Goal: Transaction & Acquisition: Purchase product/service

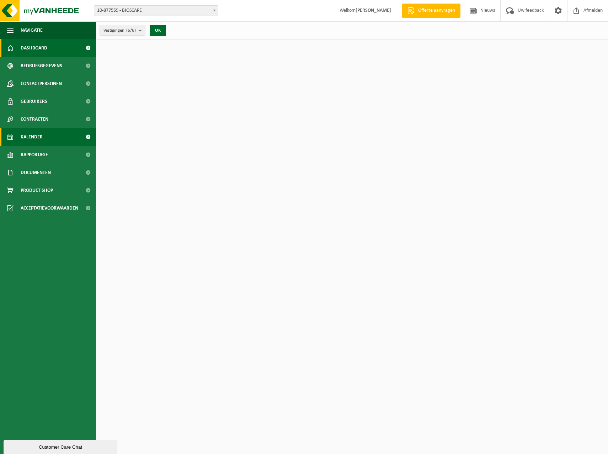
click at [41, 134] on span "Kalender" at bounding box center [32, 137] width 22 height 18
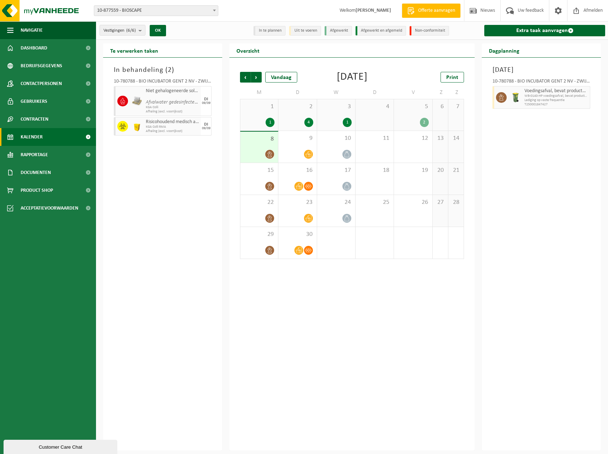
click at [301, 114] on div "2 4" at bounding box center [297, 114] width 38 height 31
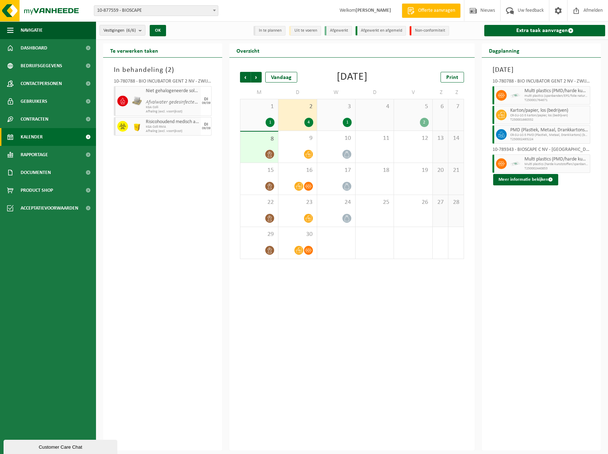
click at [258, 112] on div "1 1" at bounding box center [259, 114] width 38 height 31
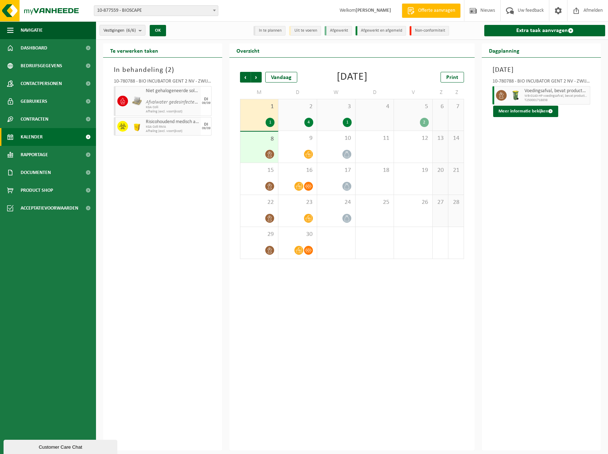
click at [292, 114] on div "2 4" at bounding box center [297, 114] width 38 height 31
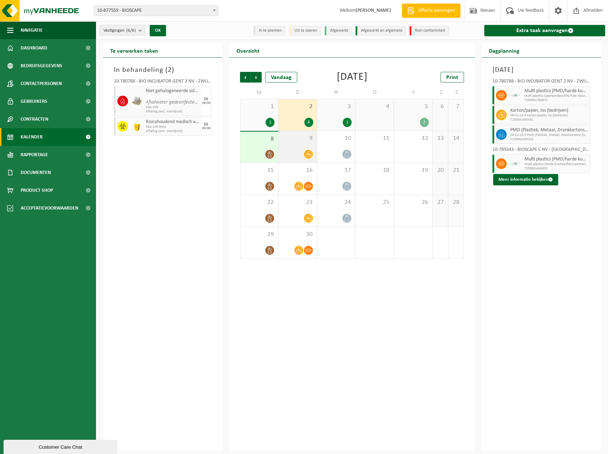
click at [295, 145] on div "9" at bounding box center [297, 147] width 38 height 32
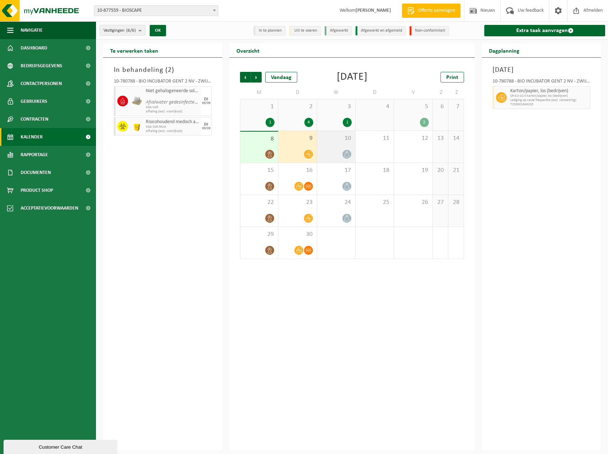
click at [333, 151] on div at bounding box center [336, 154] width 31 height 10
click at [411, 115] on div "5 2" at bounding box center [413, 114] width 38 height 31
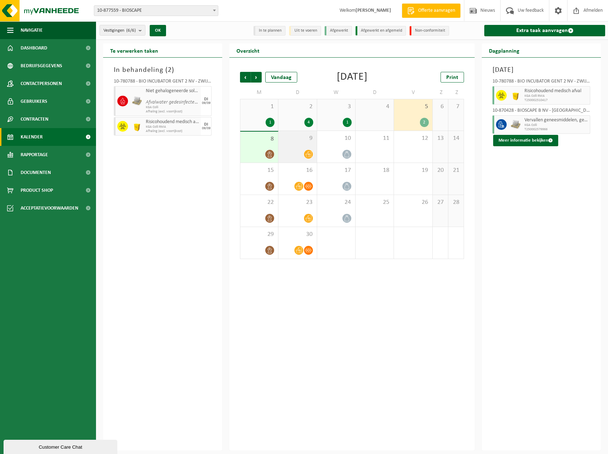
click at [290, 144] on div "9" at bounding box center [297, 147] width 38 height 32
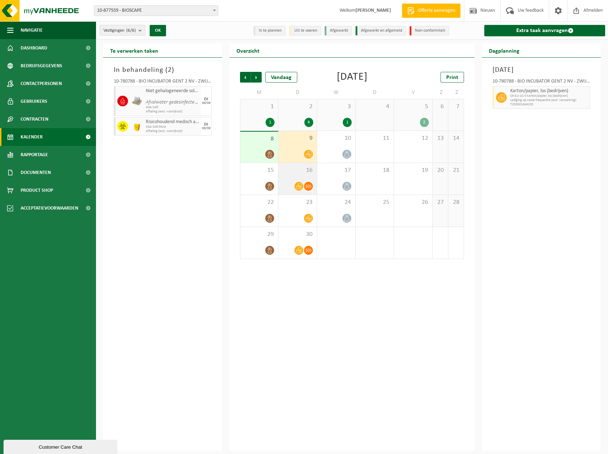
click at [293, 175] on div "16" at bounding box center [297, 179] width 38 height 32
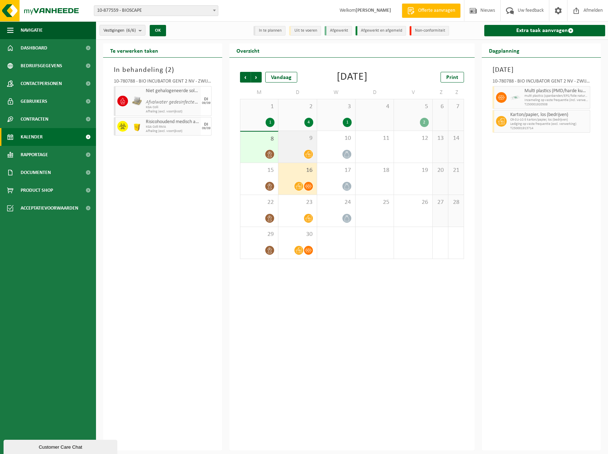
click at [299, 145] on div "9" at bounding box center [297, 147] width 38 height 32
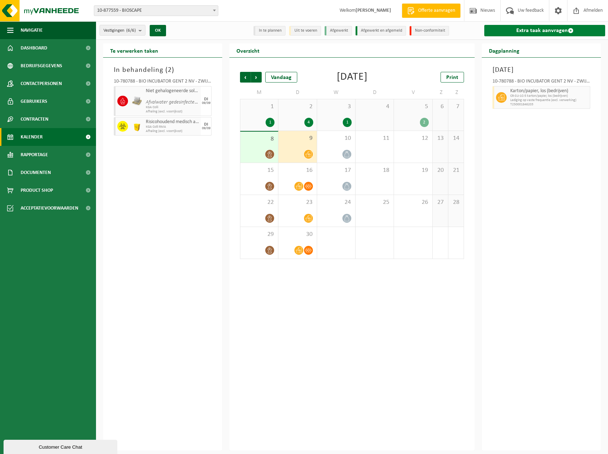
click at [531, 29] on link "Extra taak aanvragen" at bounding box center [544, 30] width 121 height 11
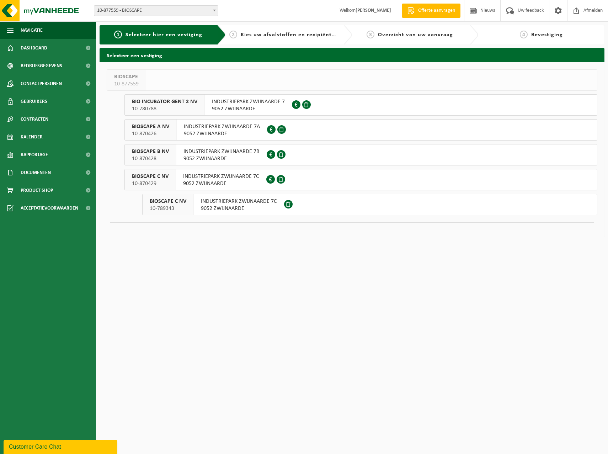
click at [235, 127] on span "INDUSTRIEPARK ZWIJNAARDE 7A" at bounding box center [222, 126] width 76 height 7
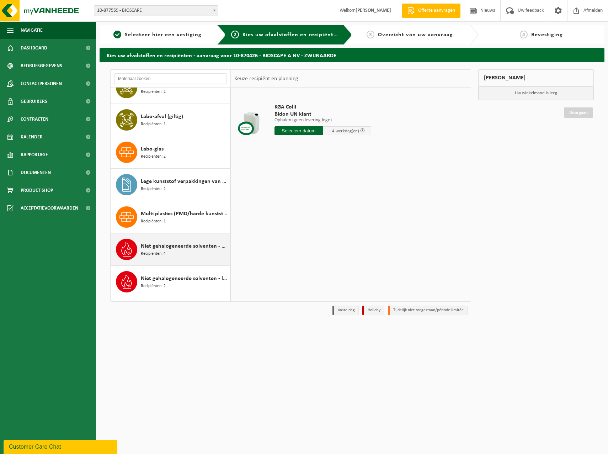
scroll to position [284, 0]
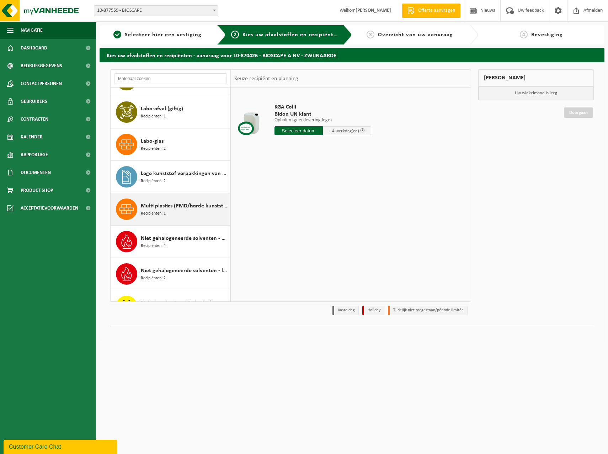
click at [172, 206] on span "Multi plastics (PMD/harde kunststoffen/spanbanden/EPS/folie naturel/folie gemen…" at bounding box center [184, 206] width 87 height 9
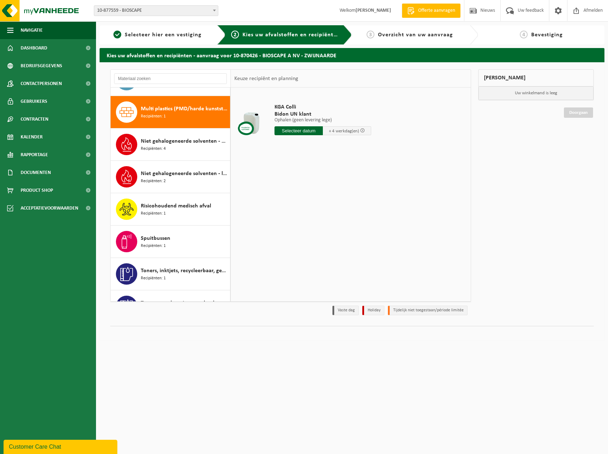
scroll to position [389, 0]
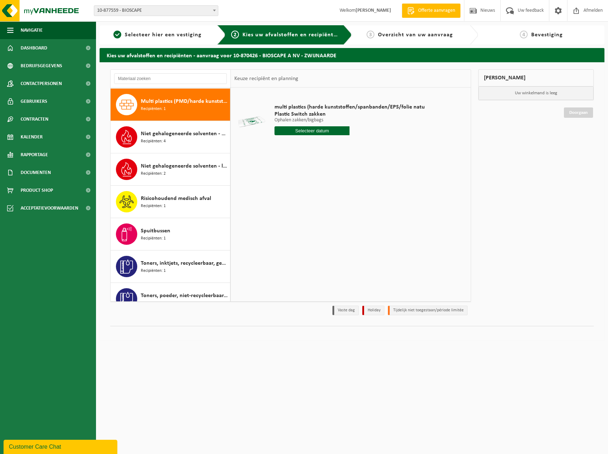
click at [292, 127] on input "text" at bounding box center [311, 130] width 75 height 9
click at [294, 192] on div "16" at bounding box center [293, 193] width 12 height 11
type input "Van 2025-09-16"
click at [343, 143] on input "2" at bounding box center [311, 143] width 75 height 9
click at [343, 143] on input "3" at bounding box center [311, 143] width 75 height 9
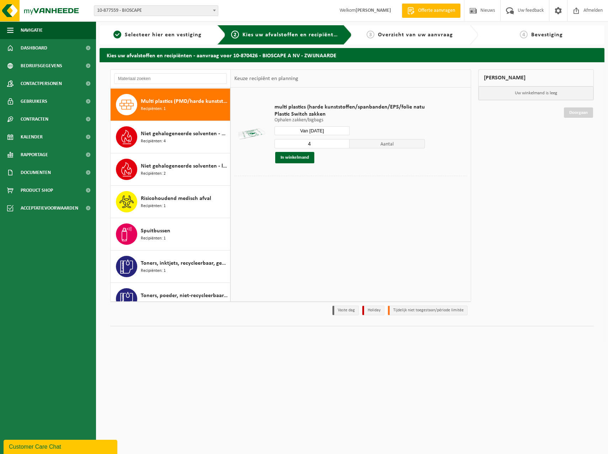
click at [343, 143] on input "4" at bounding box center [311, 143] width 75 height 9
click at [343, 144] on input "3" at bounding box center [311, 143] width 75 height 9
type input "4"
click at [342, 142] on input "4" at bounding box center [311, 143] width 75 height 9
click at [304, 155] on button "In winkelmand" at bounding box center [294, 157] width 39 height 11
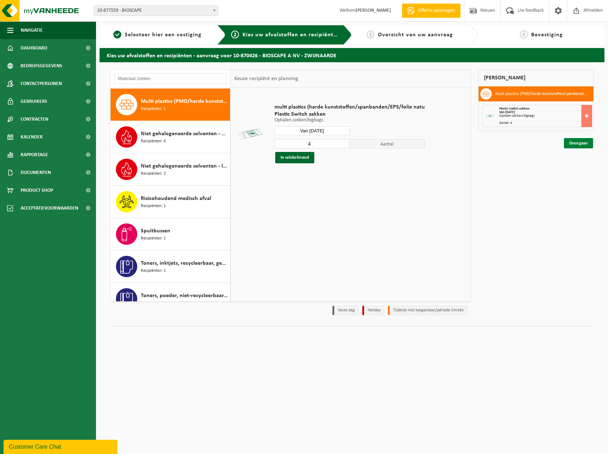
click at [567, 143] on link "Doorgaan" at bounding box center [578, 143] width 29 height 10
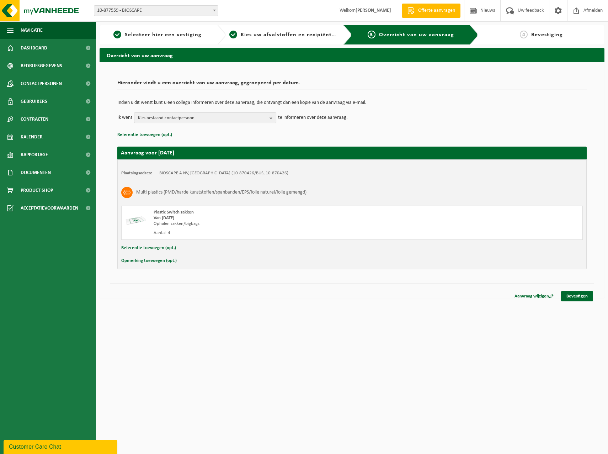
click at [197, 117] on span "Kies bestaand contactpersoon" at bounding box center [202, 118] width 129 height 11
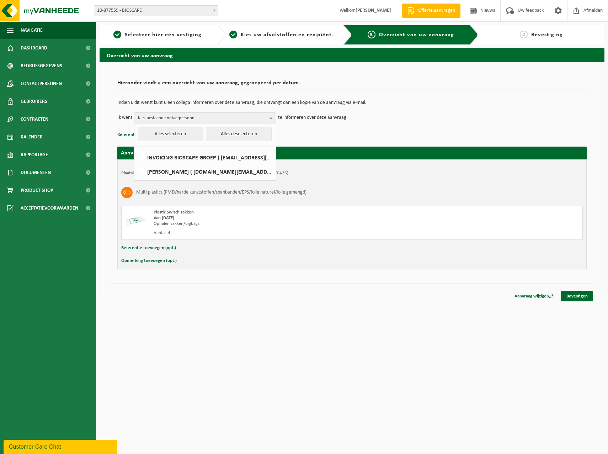
click at [384, 124] on div "Indien u dit wenst kunt u een collega informeren over deze aanvraag, die ontvan…" at bounding box center [351, 111] width 469 height 37
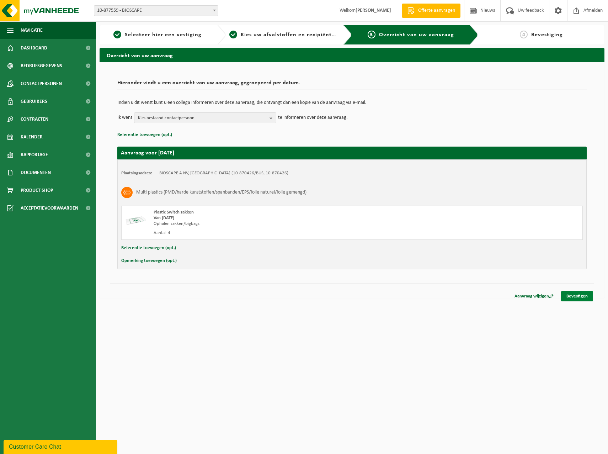
click at [575, 294] on link "Bevestigen" at bounding box center [577, 296] width 32 height 10
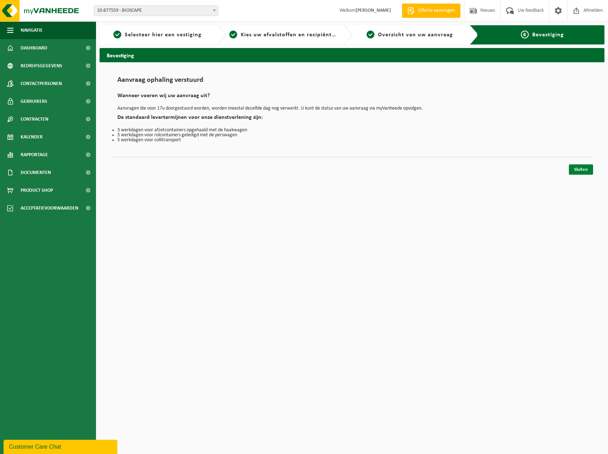
click at [585, 168] on link "Sluiten" at bounding box center [581, 169] width 24 height 10
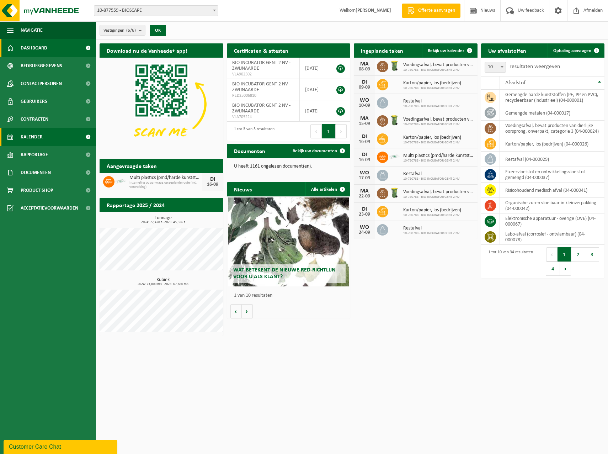
click at [40, 128] on span "Kalender" at bounding box center [32, 137] width 22 height 18
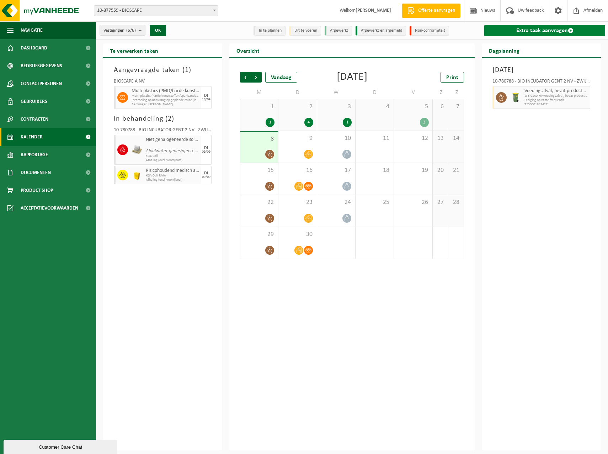
click at [558, 31] on link "Extra taak aanvragen" at bounding box center [544, 30] width 121 height 11
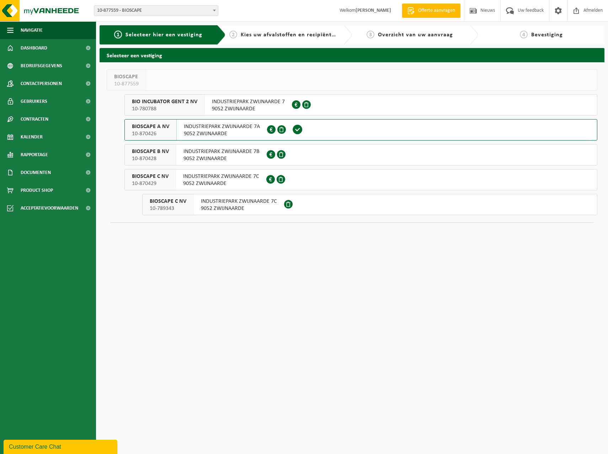
click at [236, 149] on span "INDUSTRIEPARK ZWIJNAARDE 7B" at bounding box center [221, 151] width 76 height 7
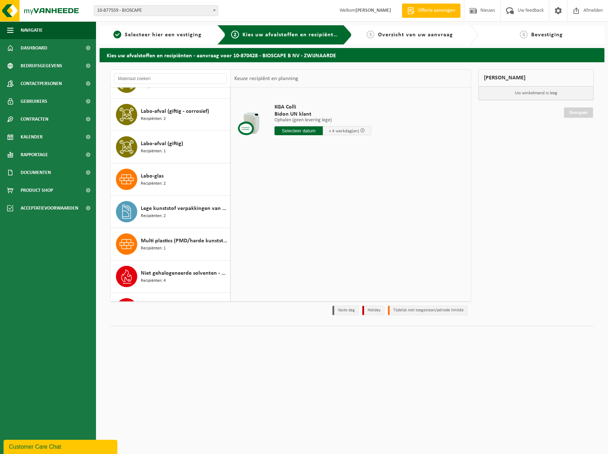
scroll to position [284, 0]
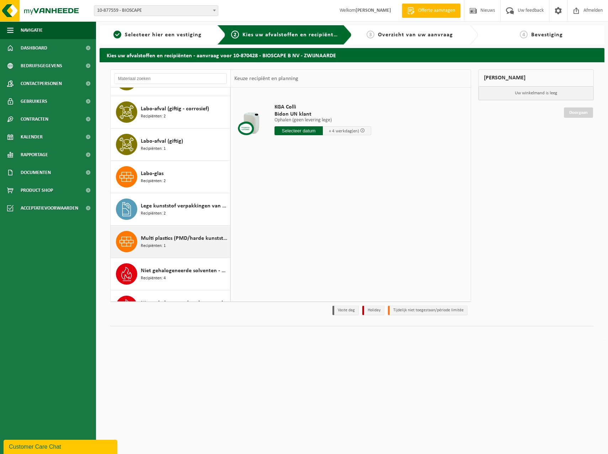
click at [175, 241] on span "Multi plastics (PMD/harde kunststoffen/spanbanden/EPS/folie naturel/folie gemen…" at bounding box center [184, 238] width 87 height 9
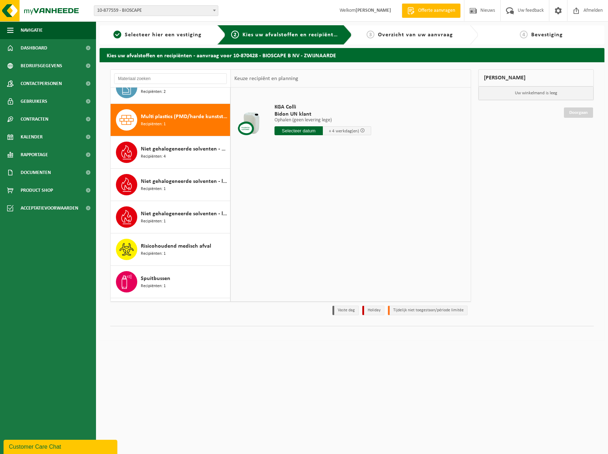
scroll to position [421, 0]
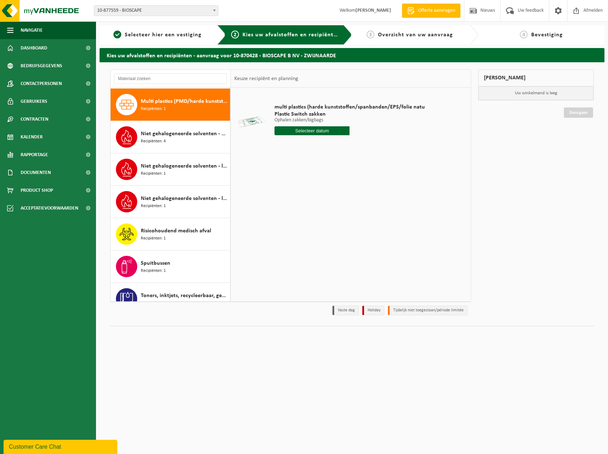
click at [325, 128] on input "text" at bounding box center [311, 130] width 75 height 9
click at [292, 196] on div "16" at bounding box center [293, 193] width 12 height 11
type input "Van [DATE]"
click at [343, 141] on input "2" at bounding box center [311, 143] width 75 height 9
click at [343, 141] on input "3" at bounding box center [311, 143] width 75 height 9
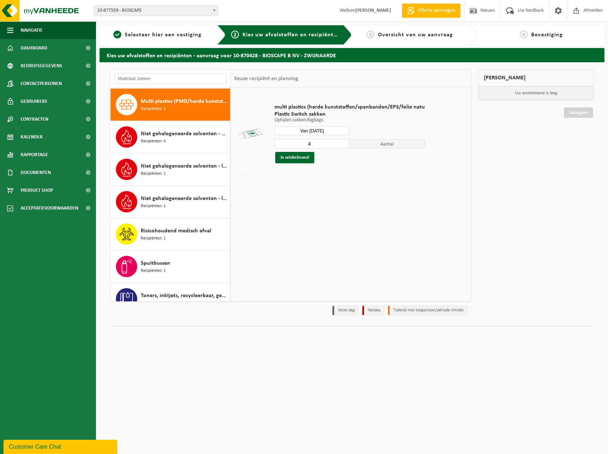
click at [343, 141] on input "4" at bounding box center [311, 143] width 75 height 9
click at [343, 141] on input "5" at bounding box center [311, 143] width 75 height 9
type input "4"
click at [343, 145] on input "4" at bounding box center [311, 143] width 75 height 9
click at [301, 157] on button "In winkelmand" at bounding box center [294, 157] width 39 height 11
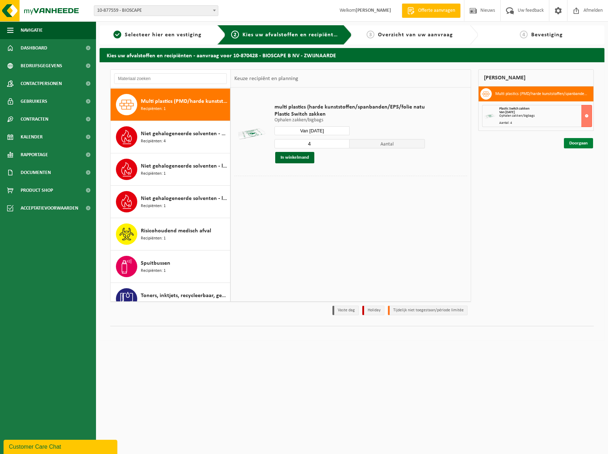
click at [572, 142] on link "Doorgaan" at bounding box center [578, 143] width 29 height 10
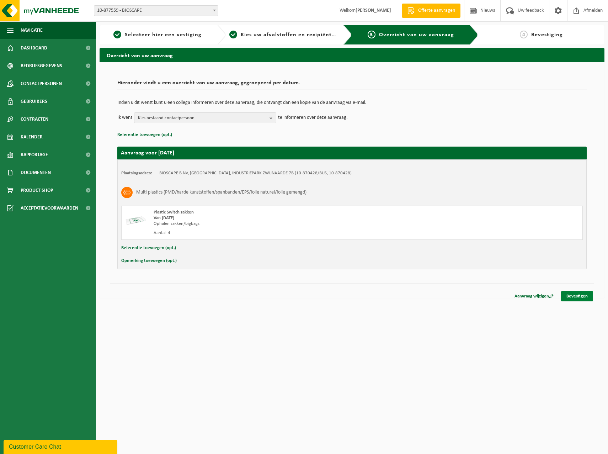
click at [577, 295] on link "Bevestigen" at bounding box center [577, 296] width 32 height 10
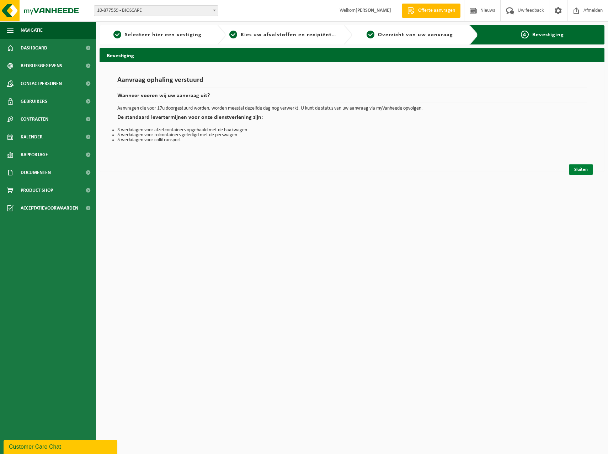
click at [579, 170] on link "Sluiten" at bounding box center [581, 169] width 24 height 10
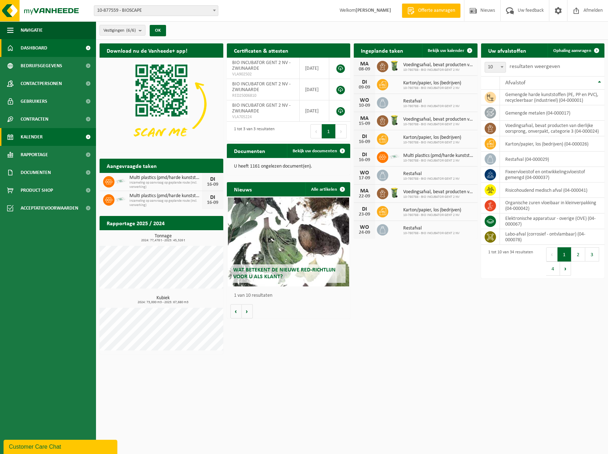
click at [58, 137] on link "Kalender" at bounding box center [48, 137] width 96 height 18
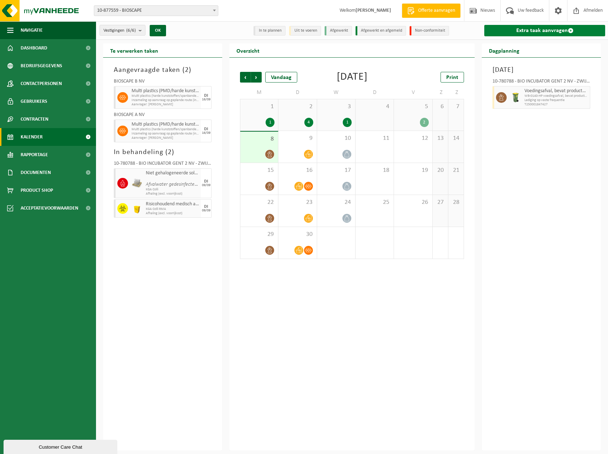
click at [520, 34] on link "Extra taak aanvragen" at bounding box center [544, 30] width 121 height 11
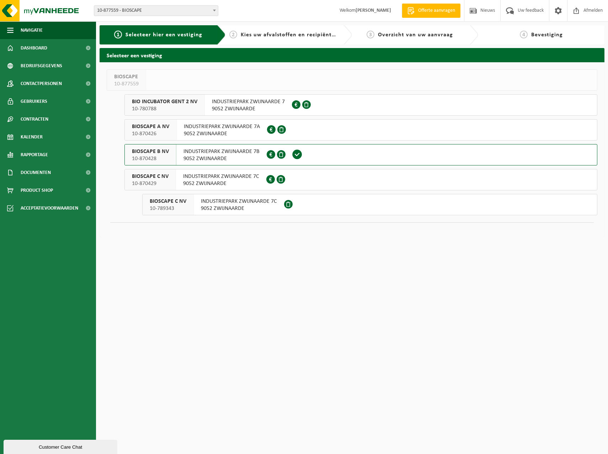
click at [257, 175] on span "INDUSTRIEPARK ZWIJNAARDE 7C" at bounding box center [221, 176] width 76 height 7
click at [234, 208] on span "9052 ZWIJNAARDE" at bounding box center [239, 208] width 76 height 7
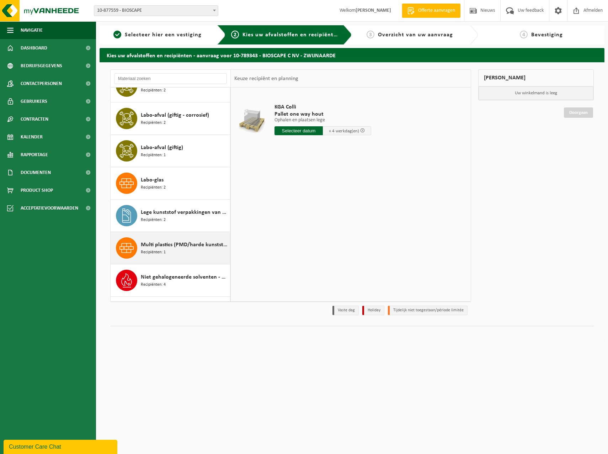
click at [169, 251] on div "Multi plastics (PMD/harde kunststoffen/spanbanden/EPS/folie naturel/folie gemen…" at bounding box center [184, 247] width 87 height 21
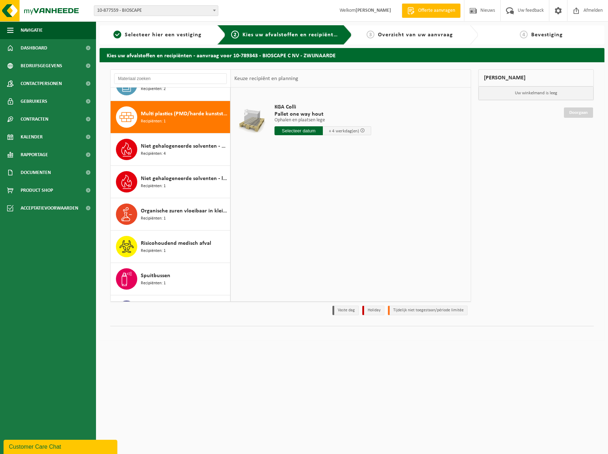
scroll to position [357, 0]
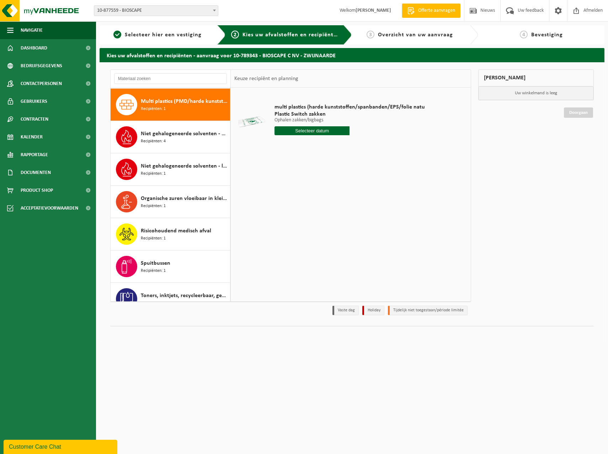
click at [311, 128] on input "text" at bounding box center [311, 130] width 75 height 9
click at [294, 191] on div "16" at bounding box center [293, 193] width 12 height 11
type input "Van [DATE]"
drag, startPoint x: 340, startPoint y: 142, endPoint x: 345, endPoint y: 142, distance: 4.3
click at [345, 142] on input "8" at bounding box center [311, 143] width 75 height 9
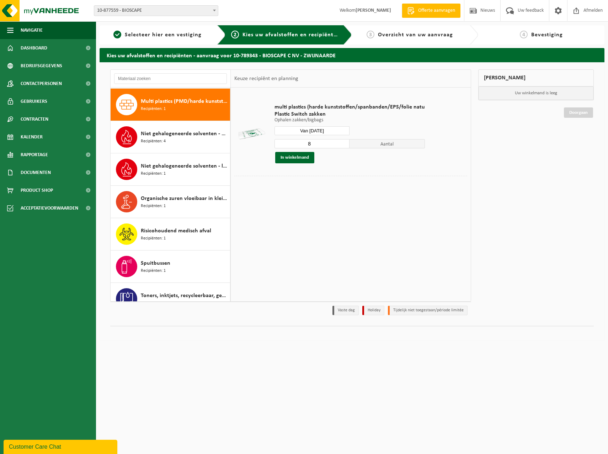
click at [342, 147] on input "8" at bounding box center [311, 143] width 75 height 9
click at [342, 144] on input "5" at bounding box center [311, 143] width 75 height 9
type input "4"
click at [342, 144] on input "4" at bounding box center [311, 143] width 75 height 9
click at [299, 157] on button "In winkelmand" at bounding box center [294, 157] width 39 height 11
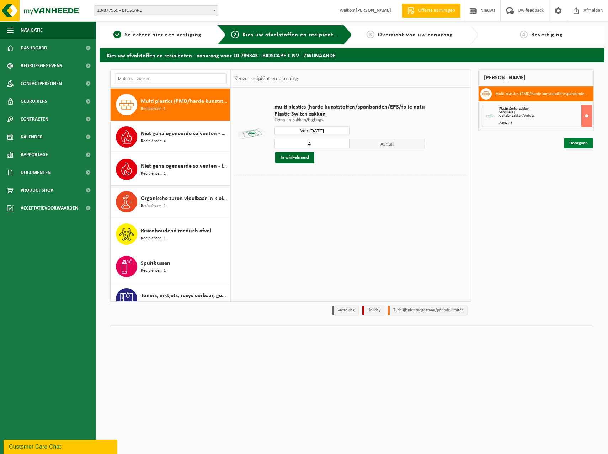
click at [580, 148] on link "Doorgaan" at bounding box center [578, 143] width 29 height 10
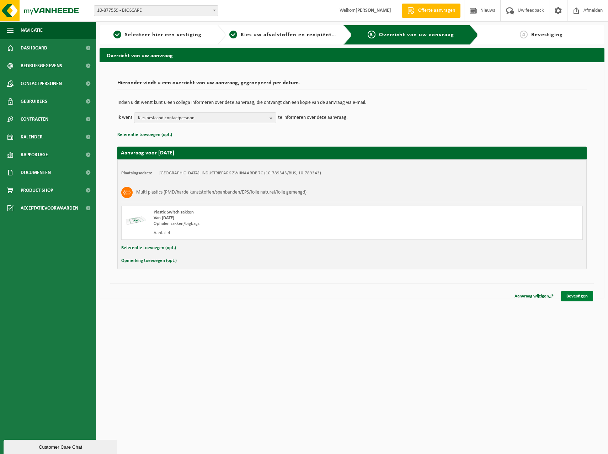
click at [571, 294] on link "Bevestigen" at bounding box center [577, 296] width 32 height 10
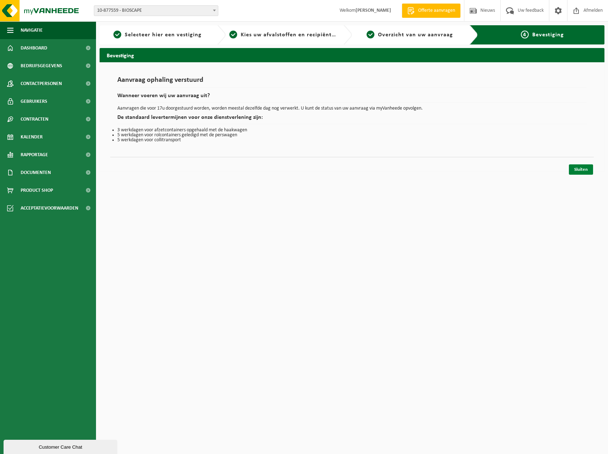
click at [582, 168] on link "Sluiten" at bounding box center [581, 169] width 24 height 10
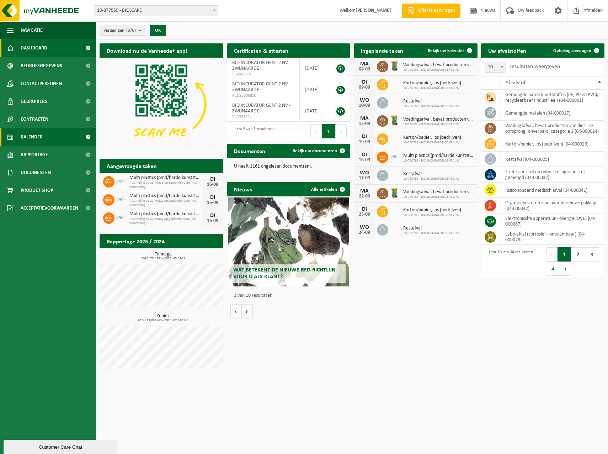
click at [40, 140] on span "Kalender" at bounding box center [32, 137] width 22 height 18
